Goal: Information Seeking & Learning: Learn about a topic

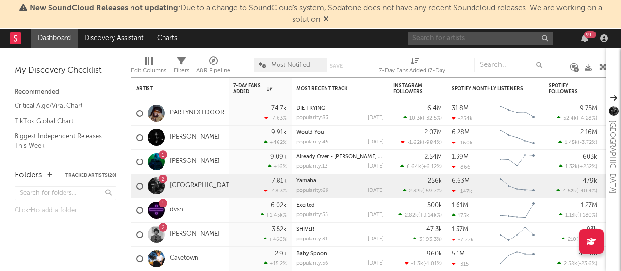
click at [459, 41] on input "text" at bounding box center [480, 39] width 146 height 12
type input "cil"
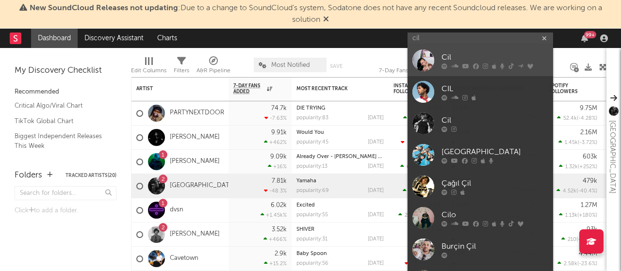
click at [469, 48] on link "Cil" at bounding box center [480, 61] width 146 height 32
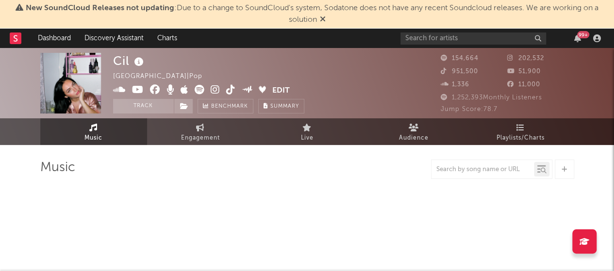
select select "6m"
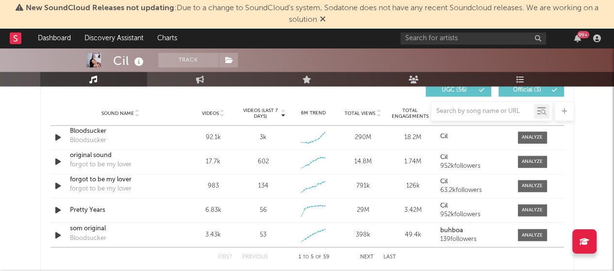
scroll to position [695, 0]
click at [532, 133] on div at bounding box center [531, 136] width 21 height 7
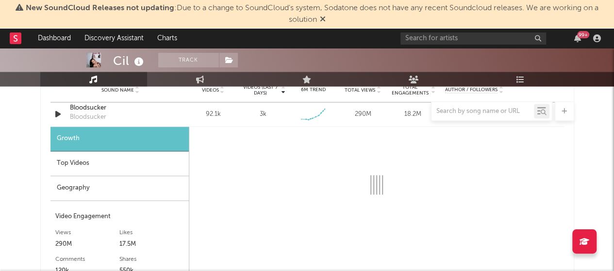
scroll to position [716, 0]
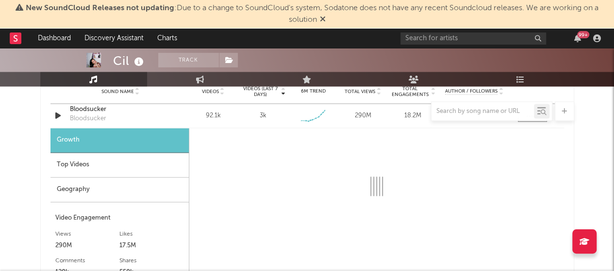
select select "6m"
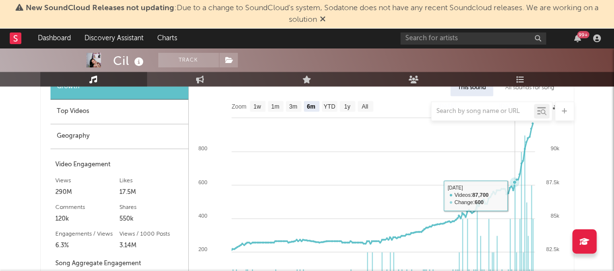
scroll to position [780, 0]
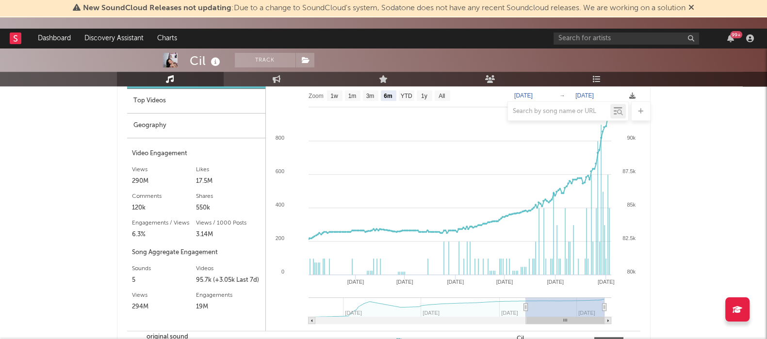
drag, startPoint x: 620, startPoint y: 4, endPoint x: 27, endPoint y: 227, distance: 634.0
click at [27, 227] on div "Cil Track United States | Pop Edit Track Benchmark Summary 154,664 202,532 951,…" at bounding box center [383, 134] width 767 height 1733
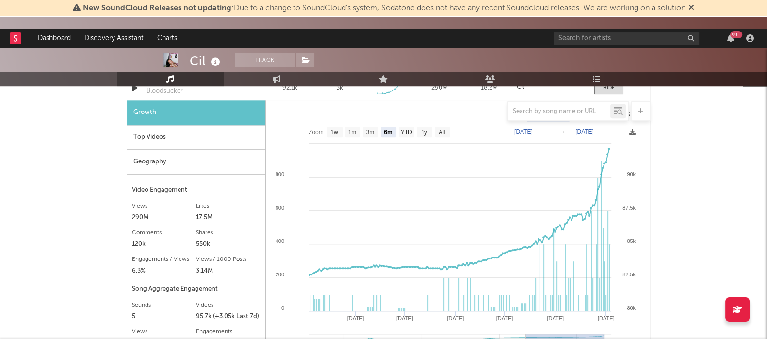
scroll to position [739, 0]
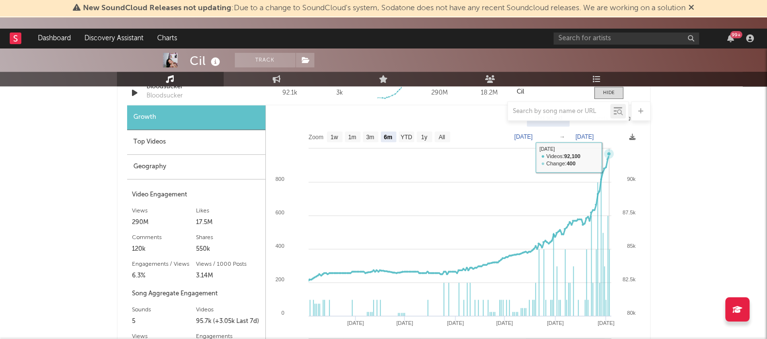
click at [609, 156] on icon at bounding box center [609, 154] width 10 height 10
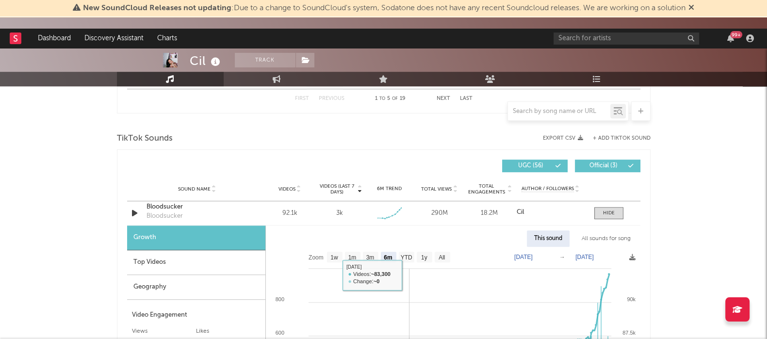
scroll to position [619, 0]
click at [611, 210] on div at bounding box center [609, 213] width 12 height 7
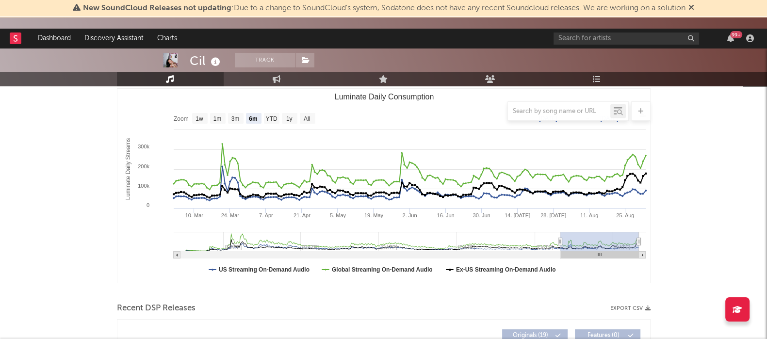
scroll to position [0, 0]
